Goal: Task Accomplishment & Management: Manage account settings

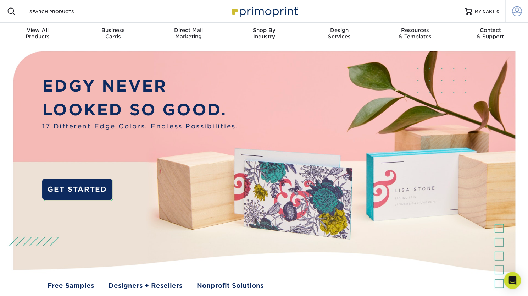
click at [517, 10] on span at bounding box center [517, 11] width 10 height 10
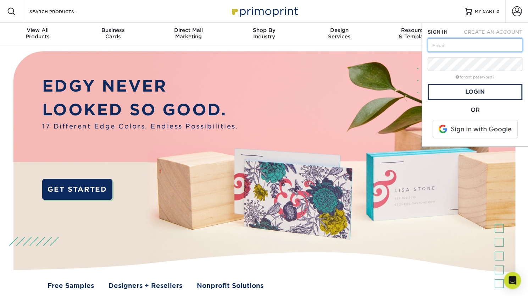
click at [489, 41] on input "text" at bounding box center [475, 44] width 95 height 13
type input "[EMAIL_ADDRESS][DOMAIN_NAME]"
click at [475, 95] on link "Login" at bounding box center [475, 92] width 95 height 16
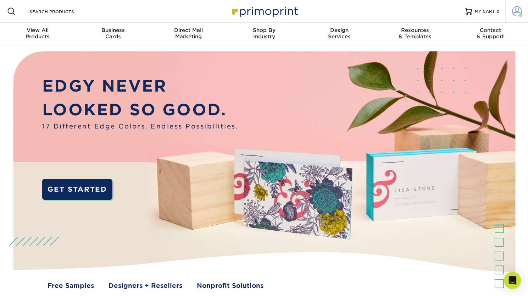
click at [520, 9] on span at bounding box center [517, 11] width 10 height 10
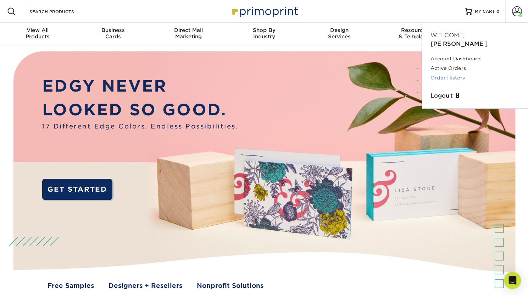
click at [454, 73] on link "Order History" at bounding box center [475, 78] width 89 height 10
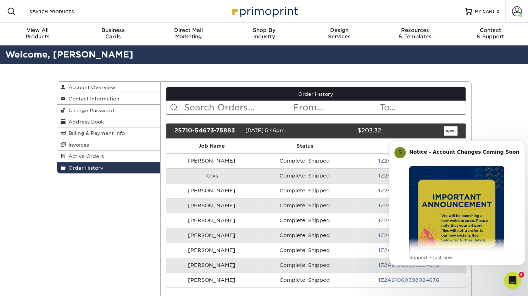
click at [520, 12] on span at bounding box center [517, 11] width 10 height 10
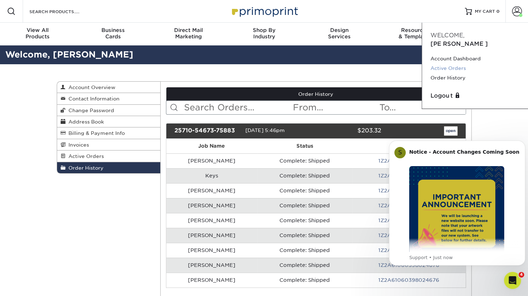
click at [456, 63] on link "Active Orders" at bounding box center [475, 68] width 89 height 10
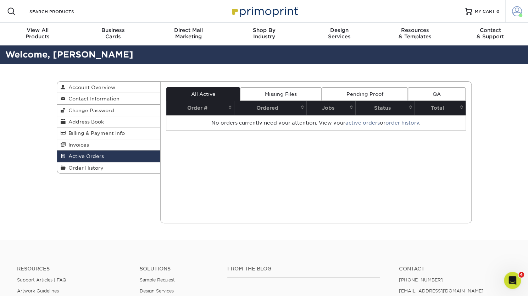
click at [516, 10] on span at bounding box center [517, 11] width 10 height 10
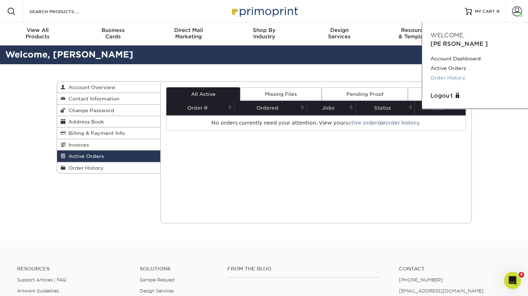
click at [452, 73] on link "Order History" at bounding box center [475, 78] width 89 height 10
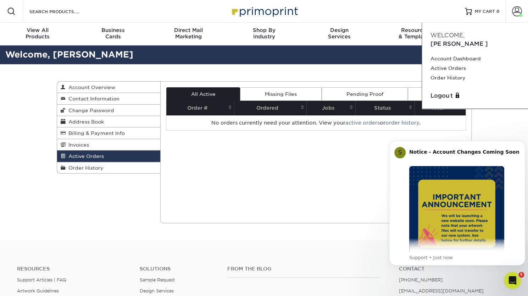
click at [495, 118] on div "Active Orders Account Overview Contact Information Change Password Address Book…" at bounding box center [264, 152] width 528 height 176
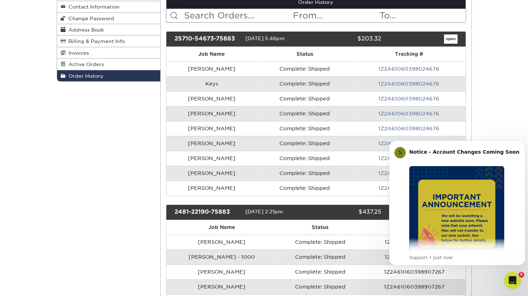
scroll to position [106, 0]
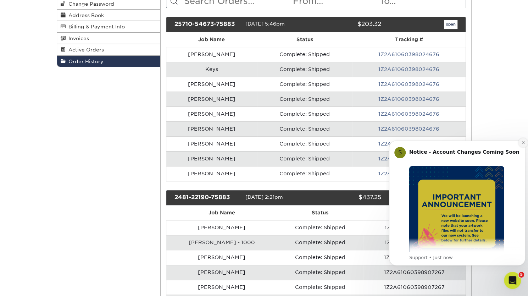
click at [522, 142] on icon "Dismiss notification" at bounding box center [523, 142] width 2 height 2
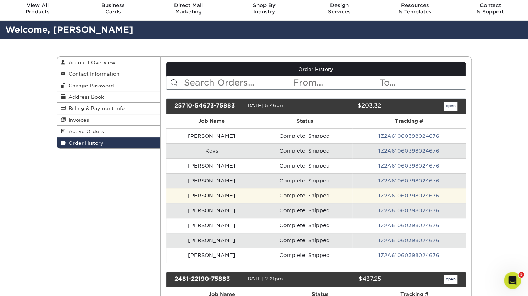
scroll to position [35, 0]
